Goal: Task Accomplishment & Management: Manage account settings

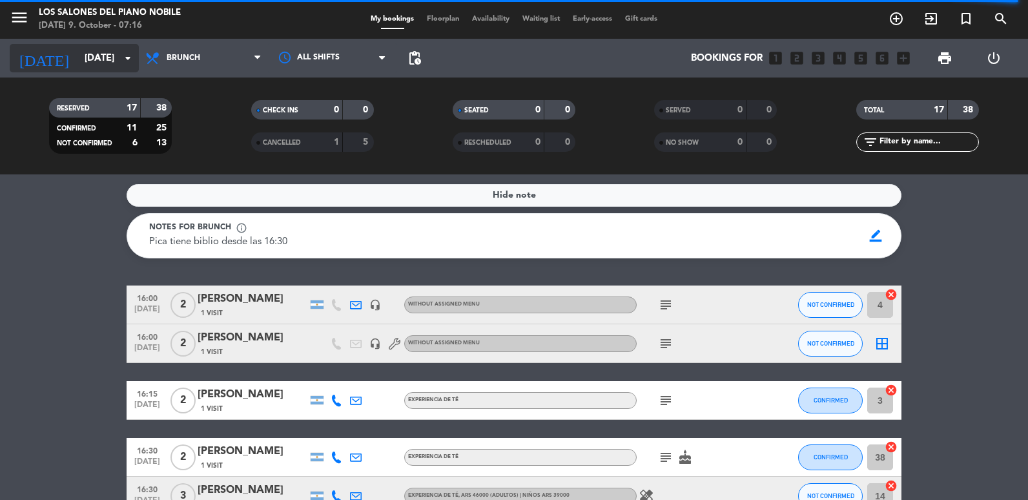
click at [90, 54] on input "[DATE]" at bounding box center [140, 58] width 124 height 24
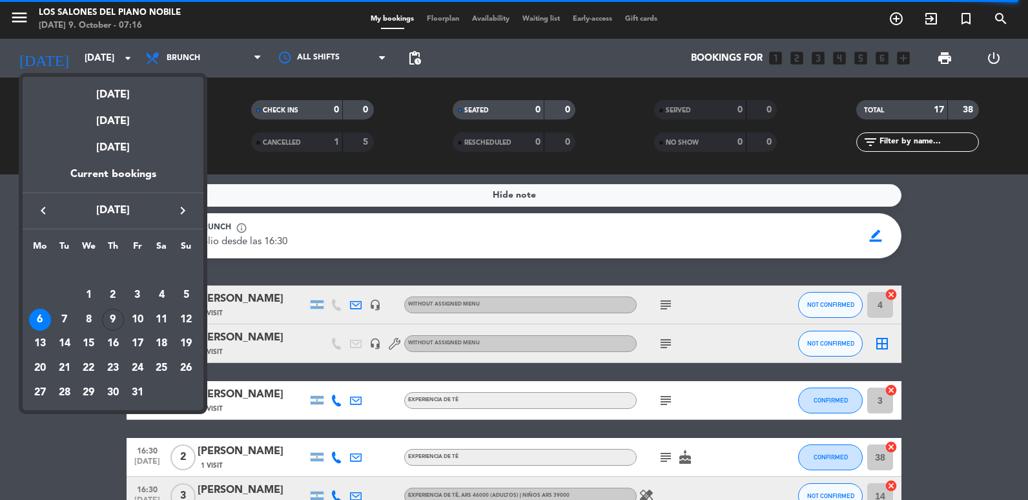
click at [185, 200] on div "keyboard_arrow_left [DATE] keyboard_arrow_right" at bounding box center [113, 210] width 181 height 36
click at [180, 211] on icon "keyboard_arrow_right" at bounding box center [182, 210] width 15 height 15
click at [164, 287] on div "8" at bounding box center [161, 295] width 22 height 22
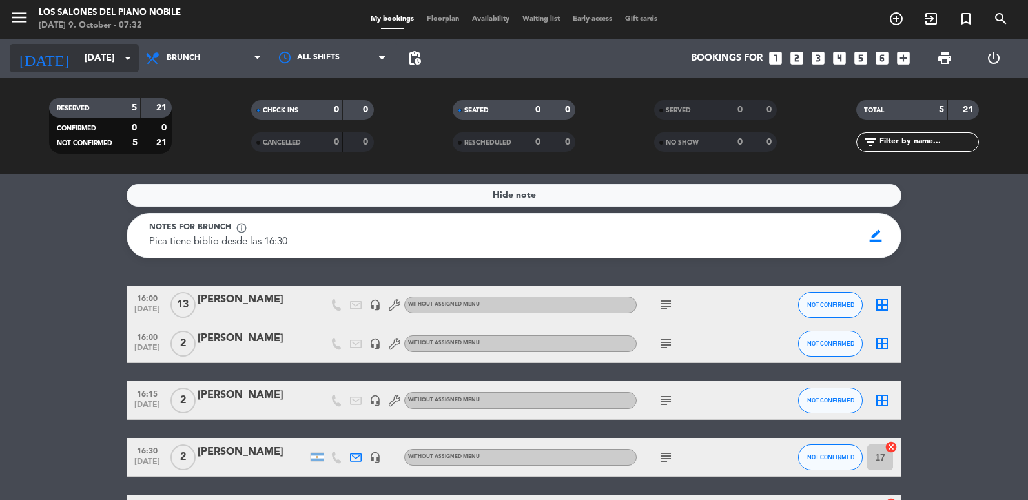
click at [78, 65] on input "[DATE]" at bounding box center [140, 58] width 124 height 24
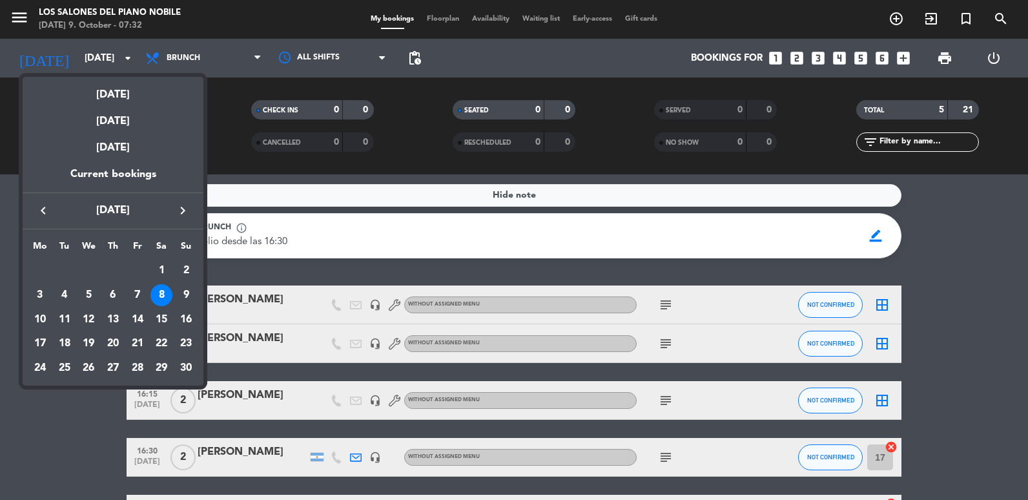
click at [40, 207] on icon "keyboard_arrow_left" at bounding box center [43, 210] width 15 height 15
click at [106, 319] on div "9" at bounding box center [113, 320] width 22 height 22
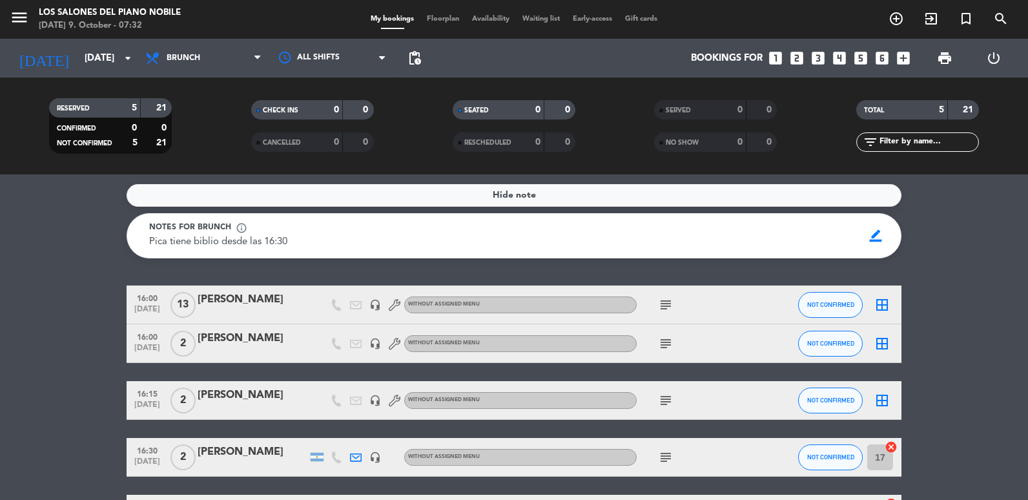
type input "[DATE]"
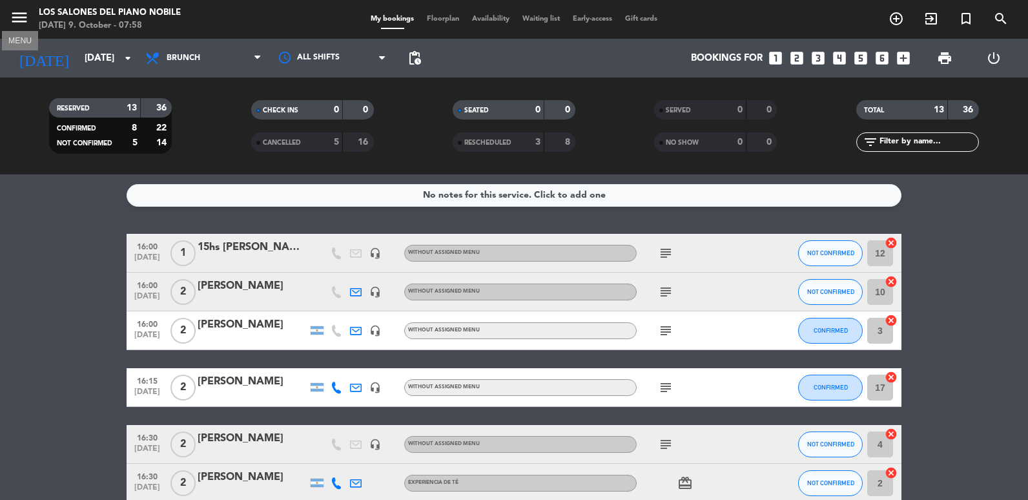
click at [21, 10] on icon "menu" at bounding box center [19, 17] width 19 height 19
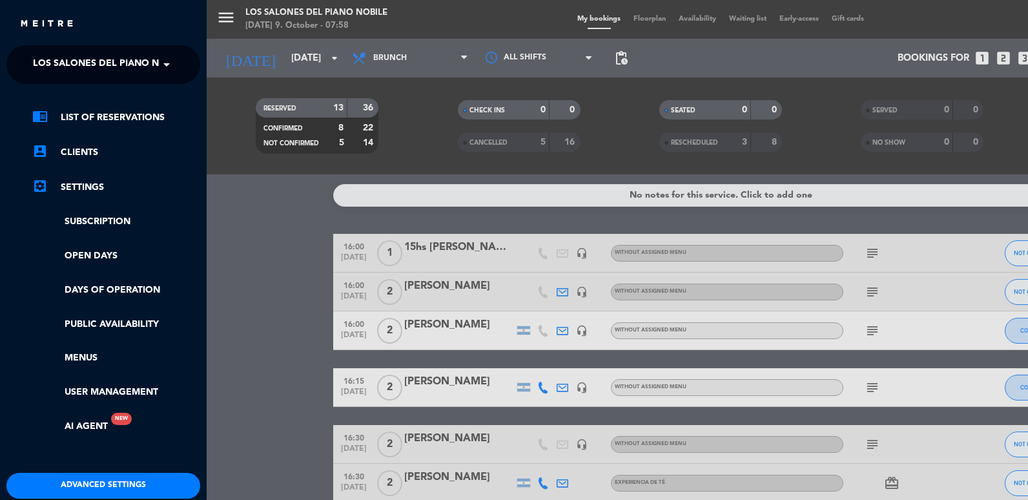
click at [110, 54] on span "Los Salones del Piano Nobile" at bounding box center [109, 64] width 153 height 27
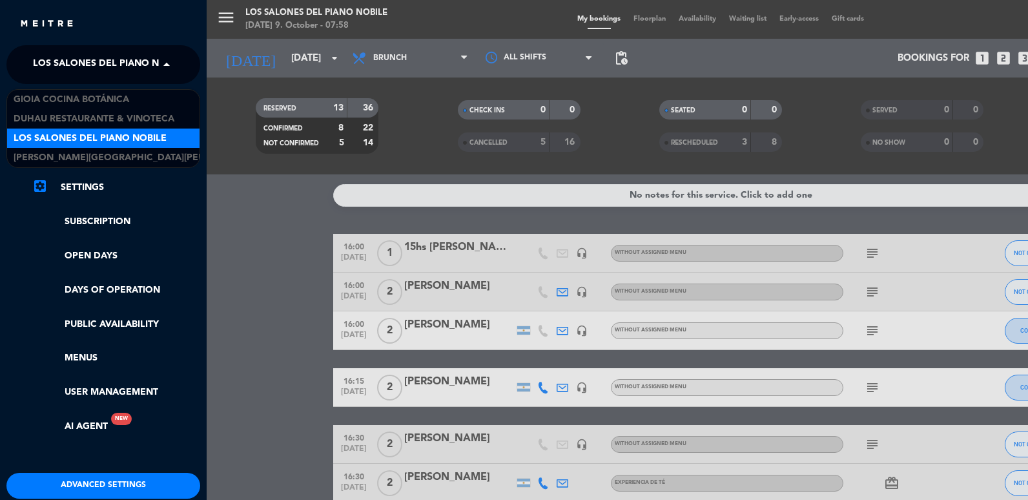
click at [116, 130] on div "Los Salones del Piano Nobile" at bounding box center [103, 138] width 192 height 19
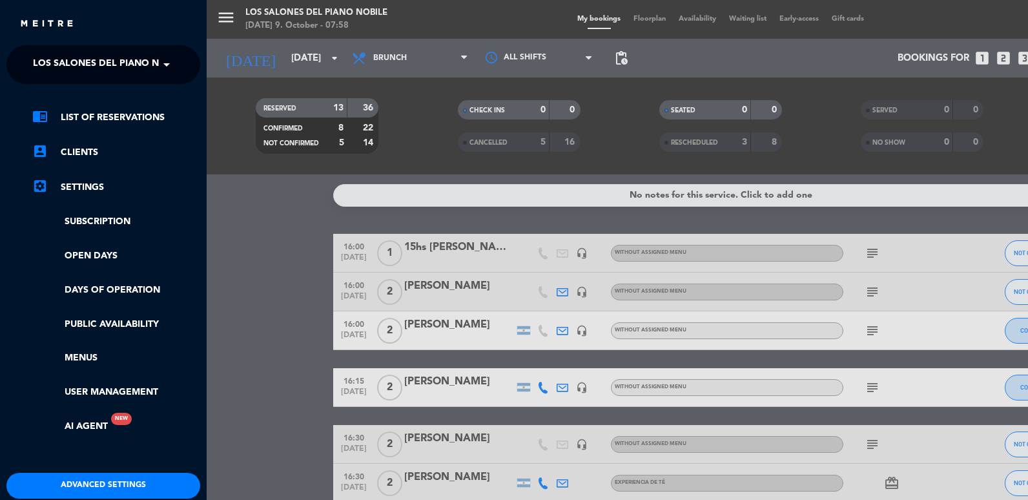
click at [225, 151] on div "menu Los Salones del Piano [PERSON_NAME] [DATE] 9. October - 07:58 My bookings …" at bounding box center [721, 250] width 1028 height 500
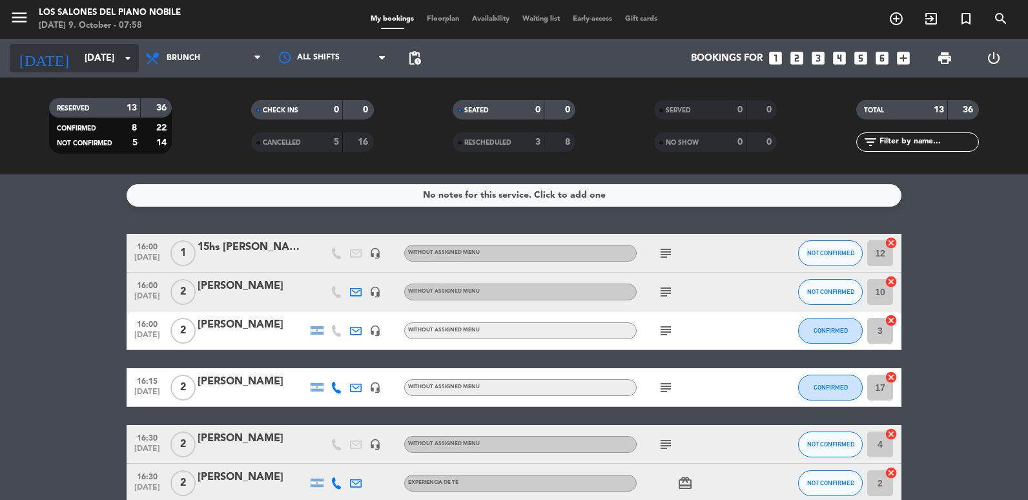
click at [78, 57] on input "[DATE]" at bounding box center [140, 58] width 124 height 24
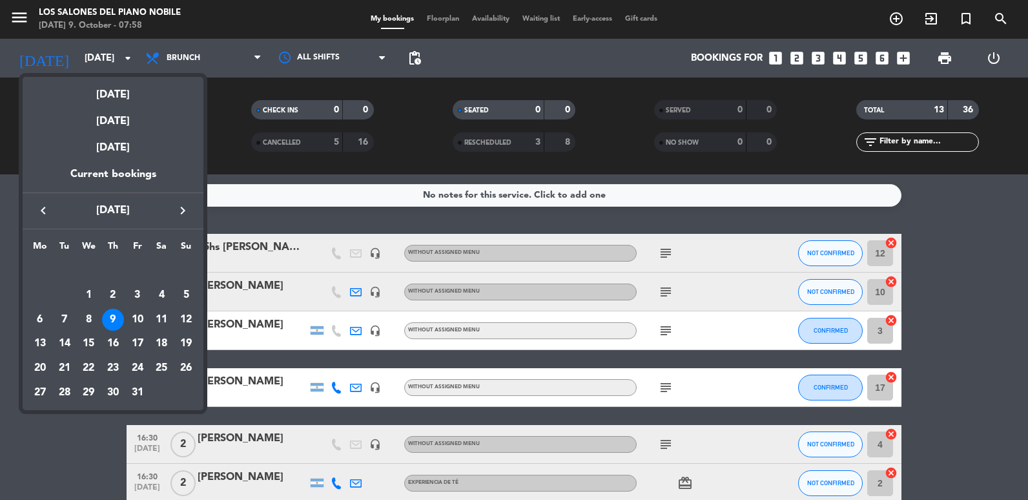
drag, startPoint x: 345, startPoint y: 211, endPoint x: 276, endPoint y: 181, distance: 74.4
click at [345, 210] on div at bounding box center [514, 250] width 1028 height 500
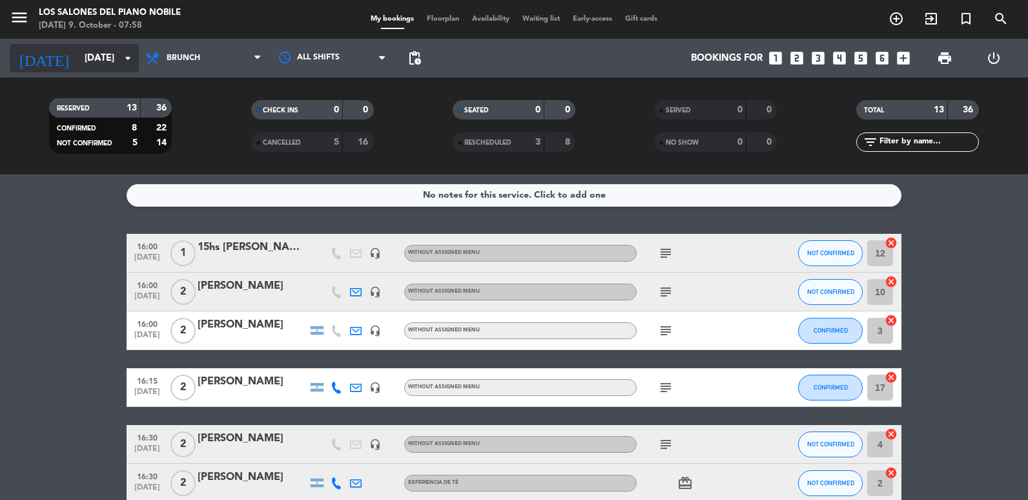
click at [86, 55] on input "[DATE]" at bounding box center [140, 58] width 124 height 24
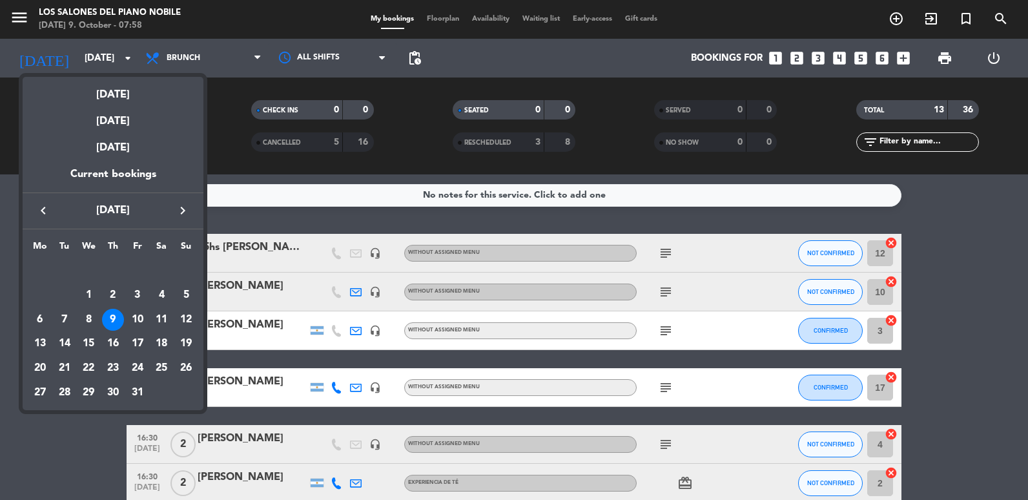
click at [258, 214] on div at bounding box center [514, 250] width 1028 height 500
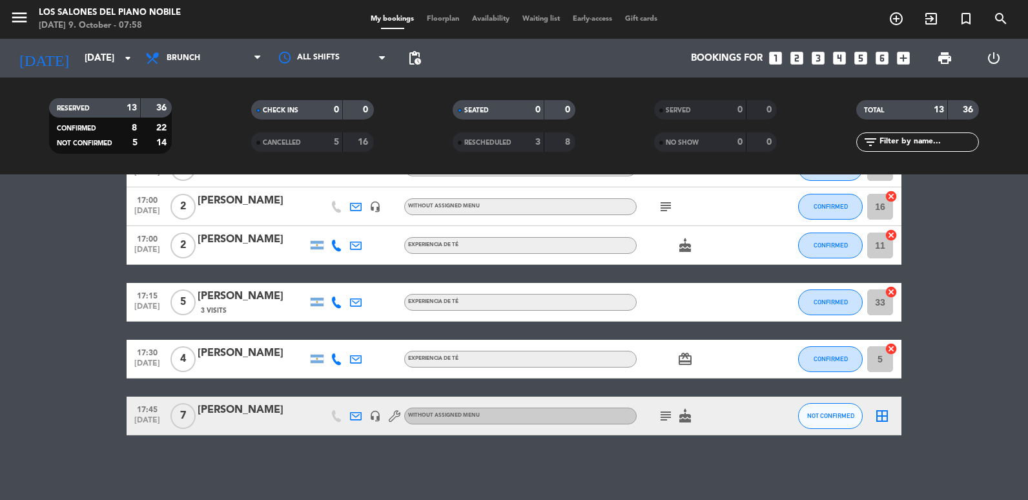
scroll to position [41, 0]
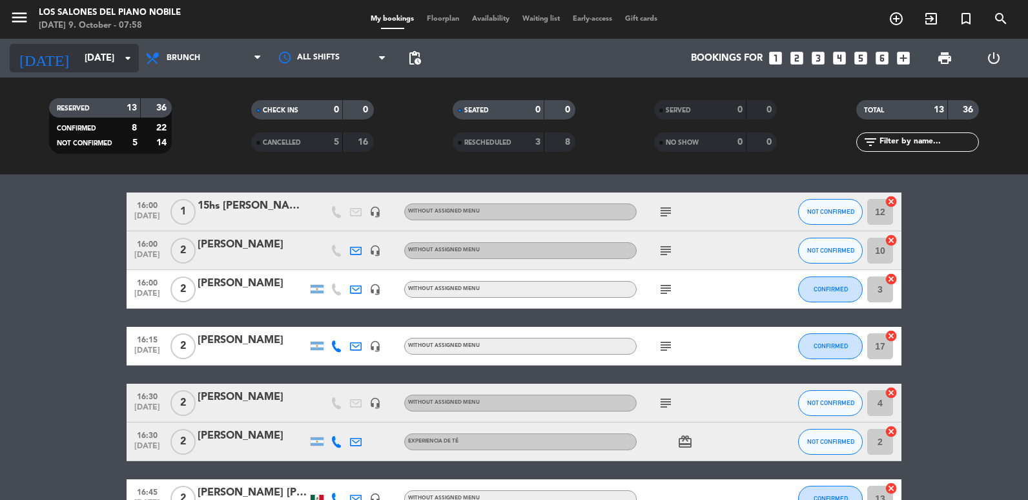
click at [78, 65] on input "[DATE]" at bounding box center [140, 58] width 124 height 24
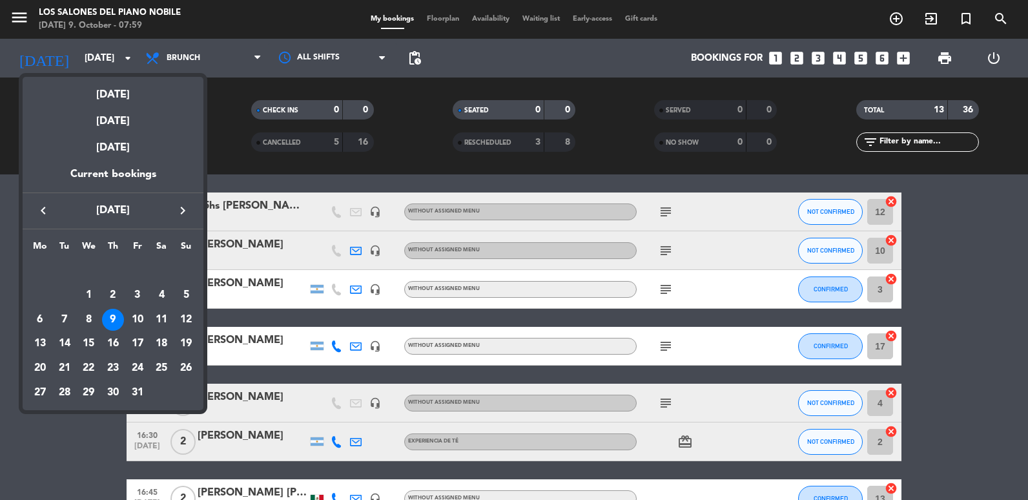
click at [221, 174] on div at bounding box center [514, 250] width 1028 height 500
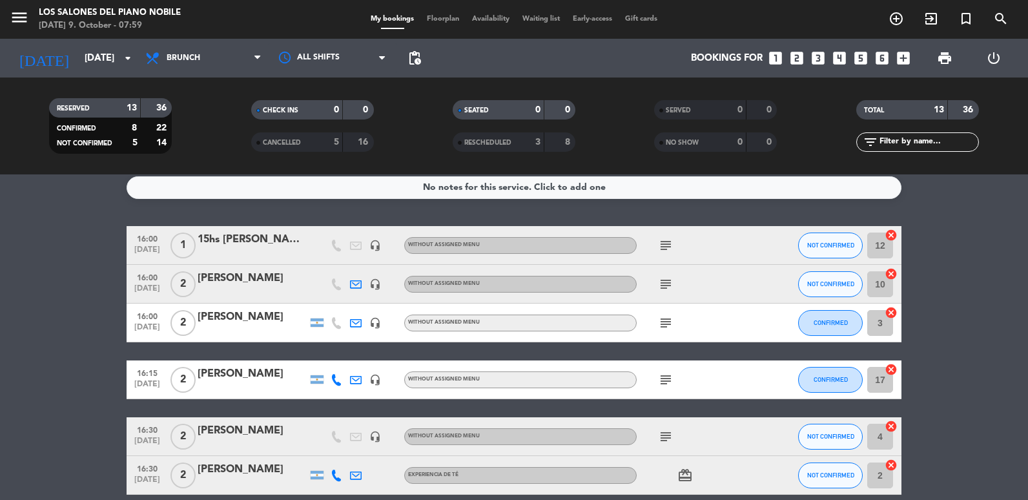
scroll to position [0, 0]
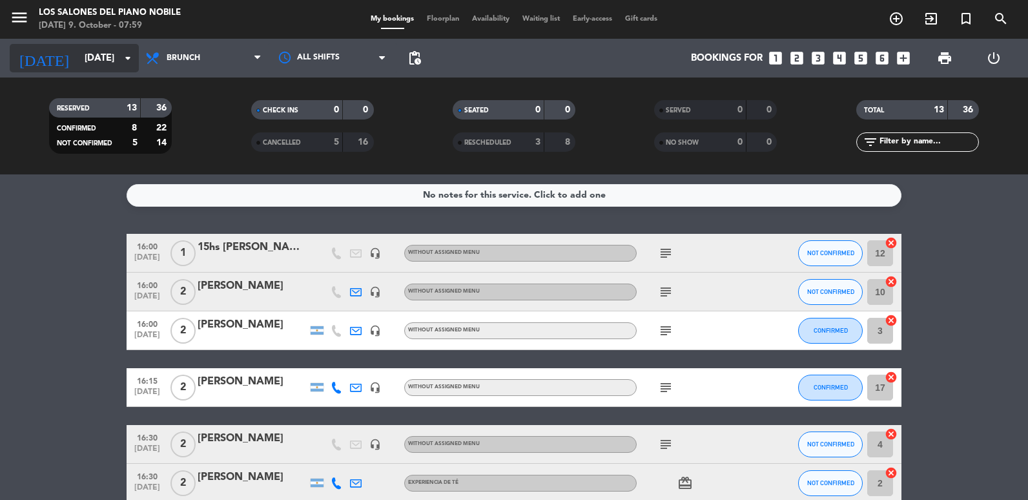
click at [78, 67] on input "[DATE]" at bounding box center [140, 58] width 124 height 24
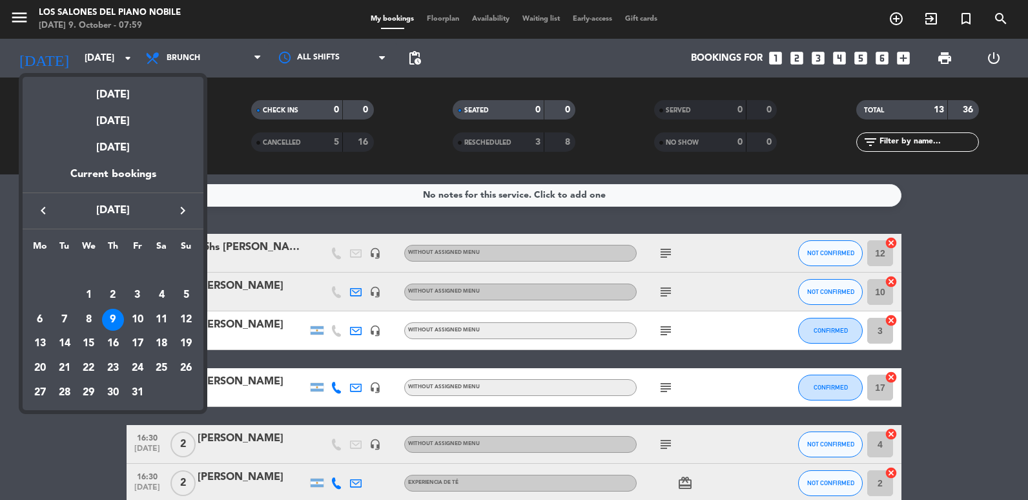
click at [251, 209] on div at bounding box center [514, 250] width 1028 height 500
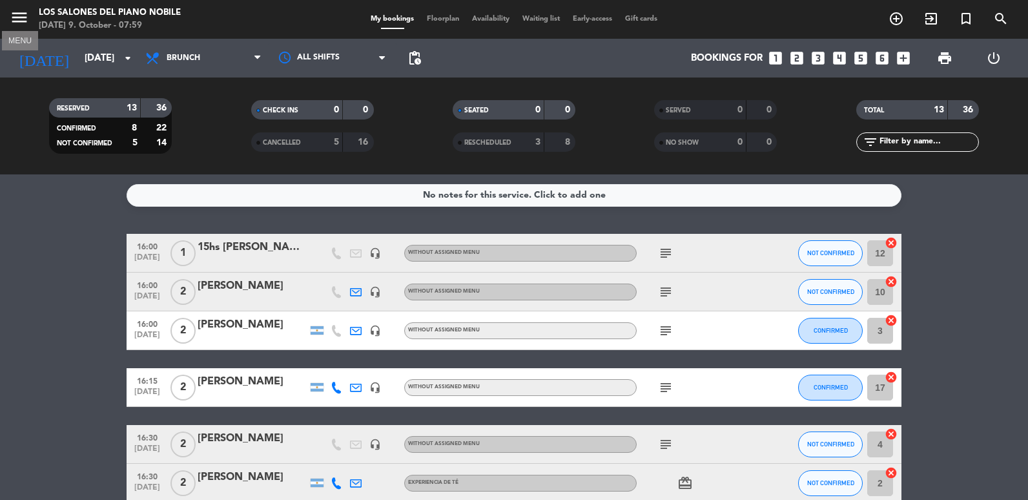
click at [16, 25] on icon "menu" at bounding box center [19, 17] width 19 height 19
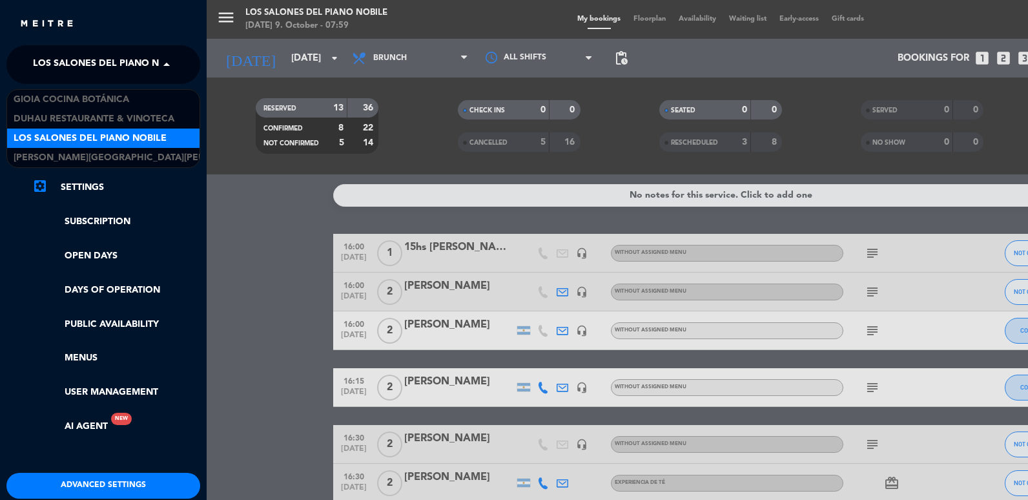
click at [146, 66] on span "Los Salones del Piano Nobile" at bounding box center [109, 64] width 153 height 27
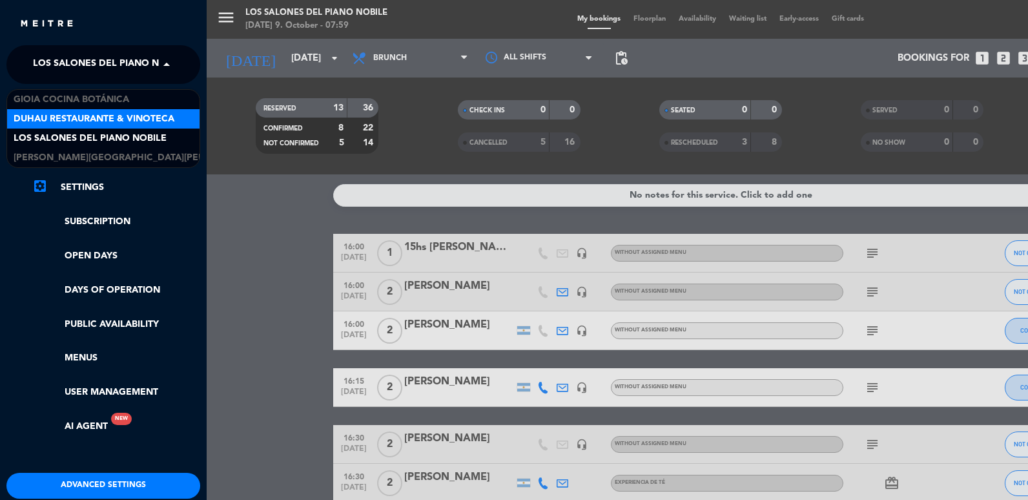
click at [259, 196] on div "menu Los Salones del Piano [PERSON_NAME] [DATE] 9. October - 07:59 My bookings …" at bounding box center [721, 250] width 1028 height 500
